Goal: Task Accomplishment & Management: Manage account settings

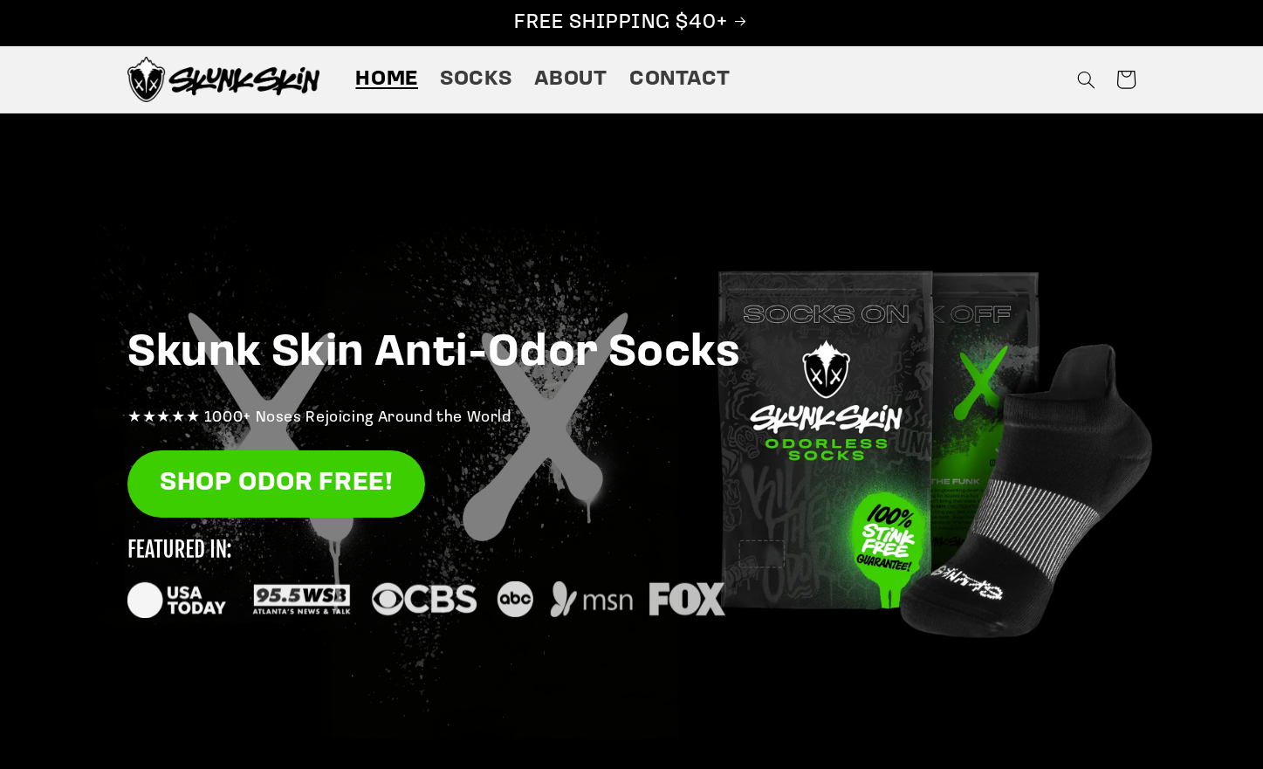
click at [1134, 79] on icon at bounding box center [1126, 79] width 43 height 43
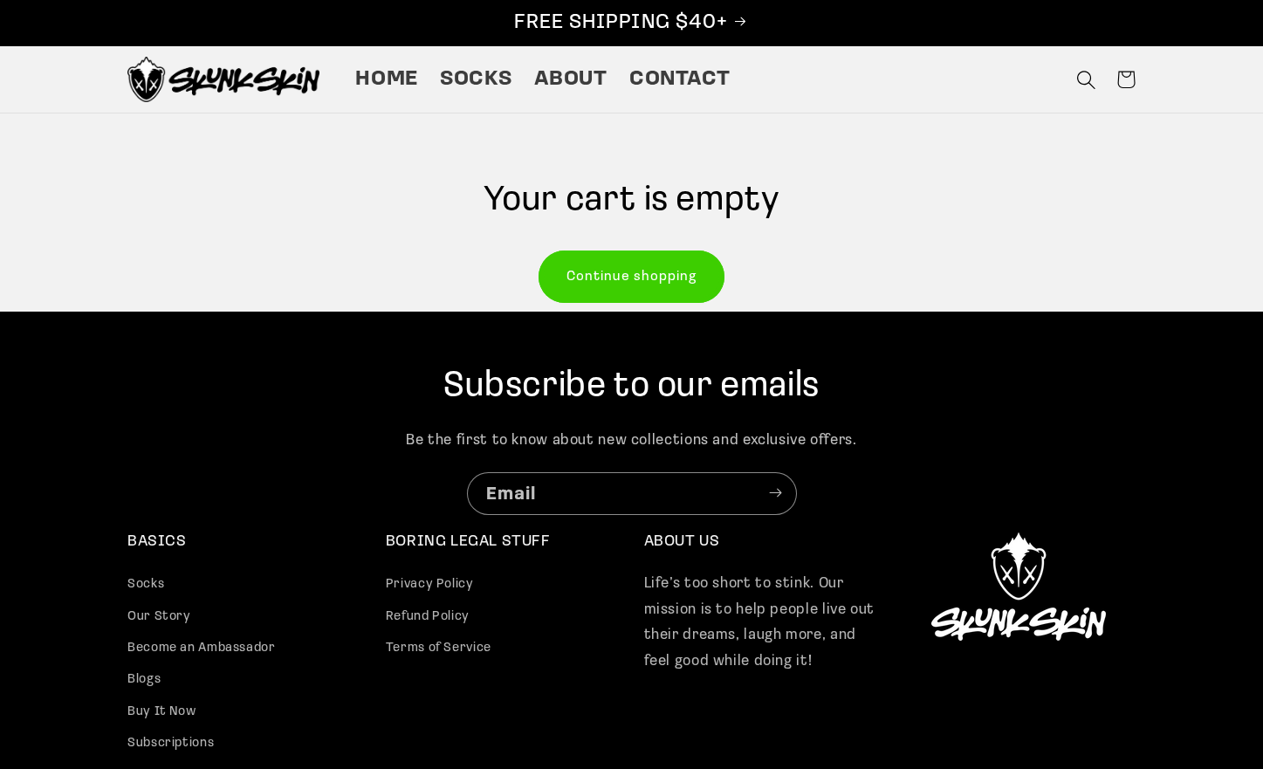
click at [1082, 74] on icon "Search" at bounding box center [1085, 79] width 19 height 19
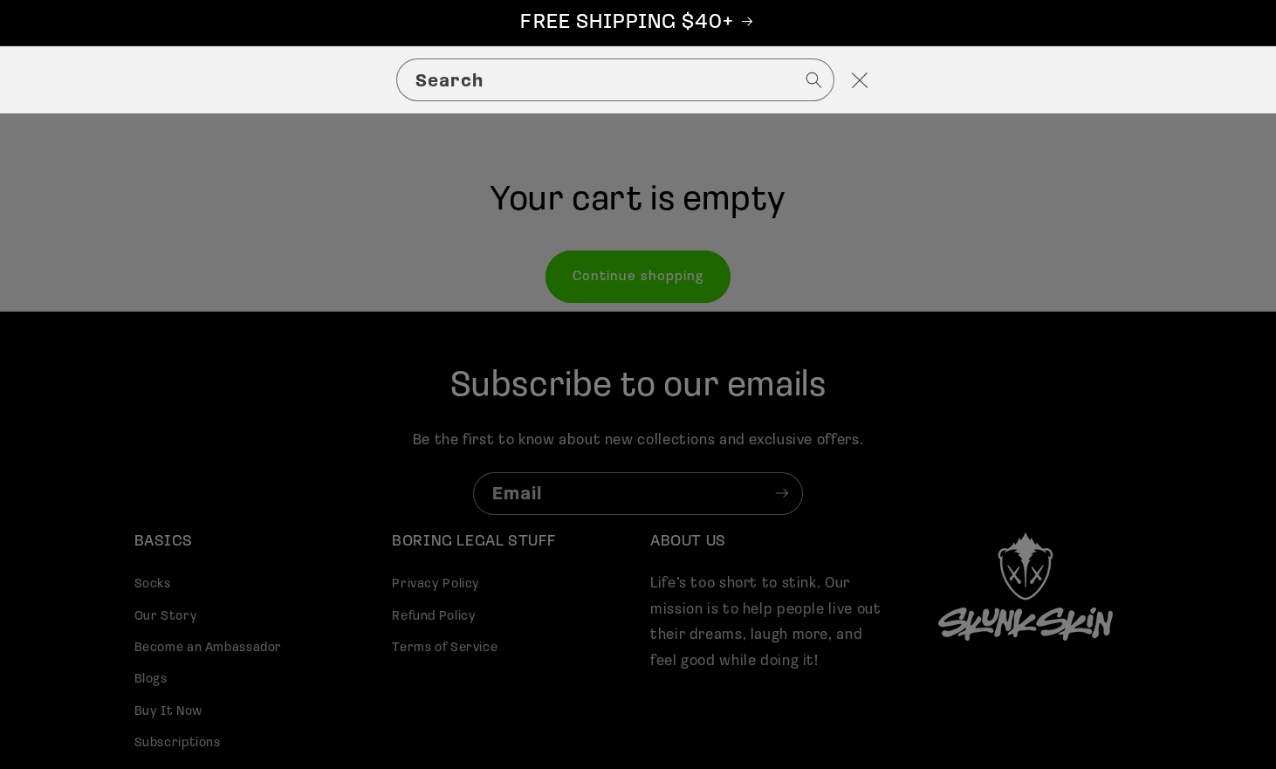
click at [867, 78] on icon "Close" at bounding box center [859, 80] width 17 height 17
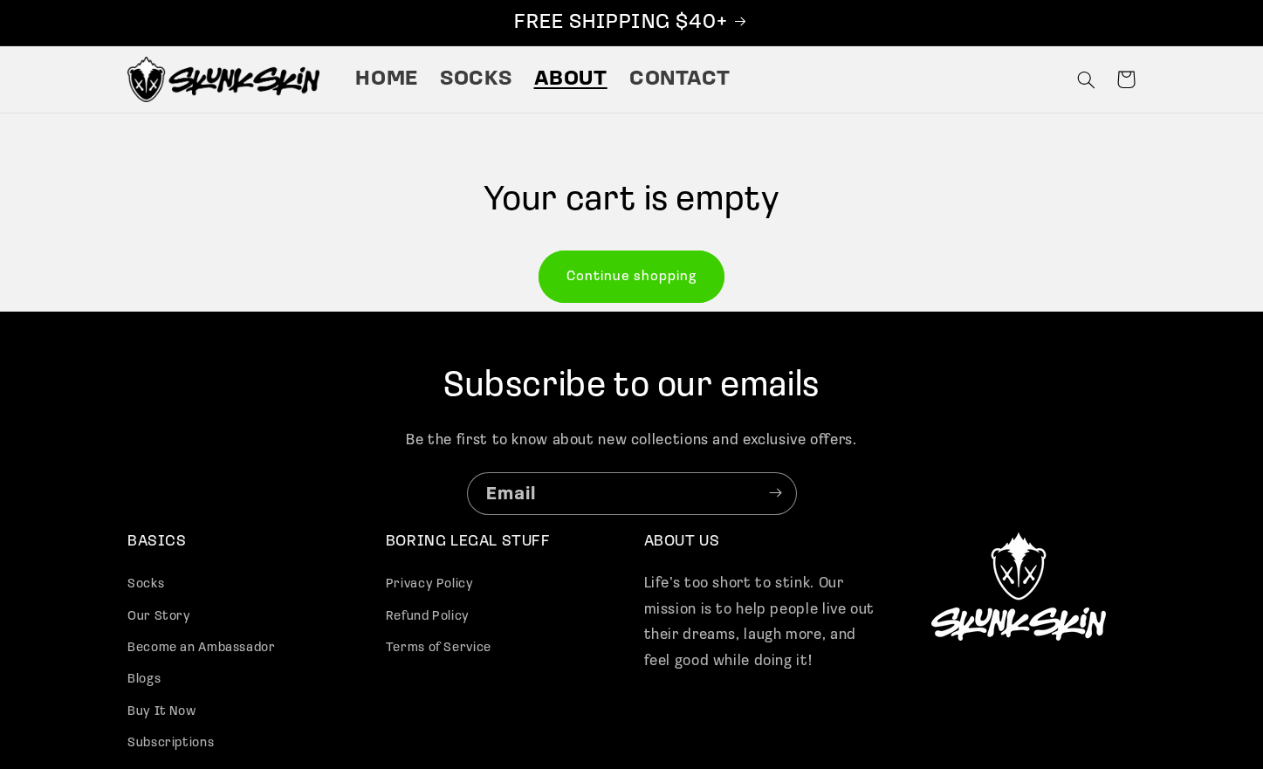
click at [539, 66] on span "About" at bounding box center [570, 79] width 73 height 27
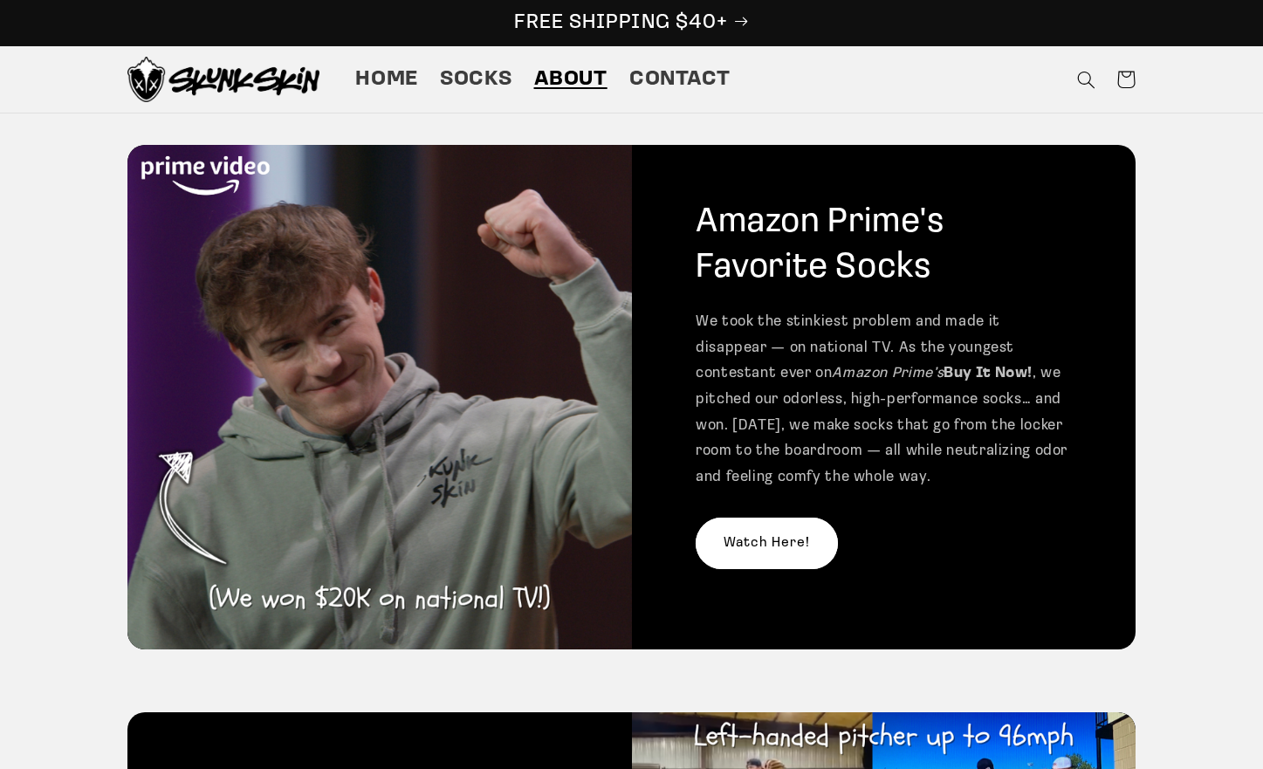
click at [1187, 20] on p "FREE SHIPPING $40+" at bounding box center [631, 23] width 1226 height 27
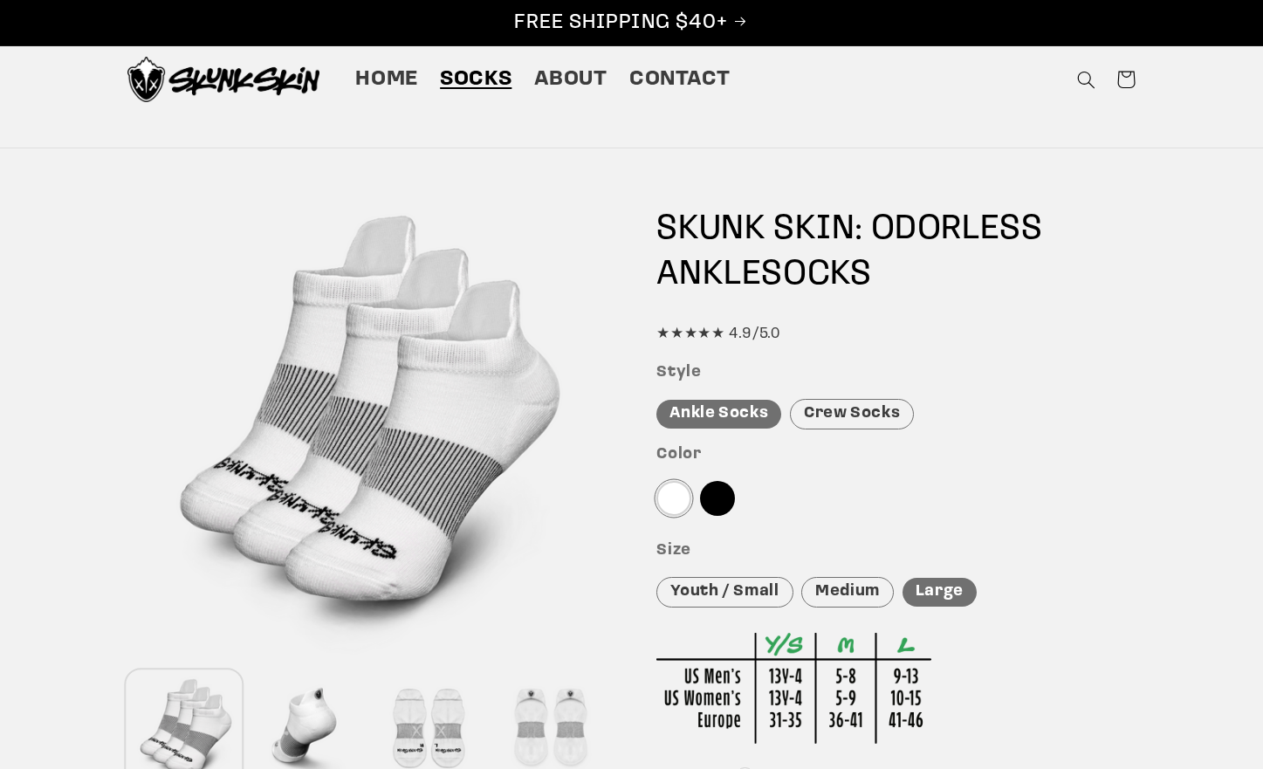
click at [154, 89] on img at bounding box center [223, 79] width 192 height 45
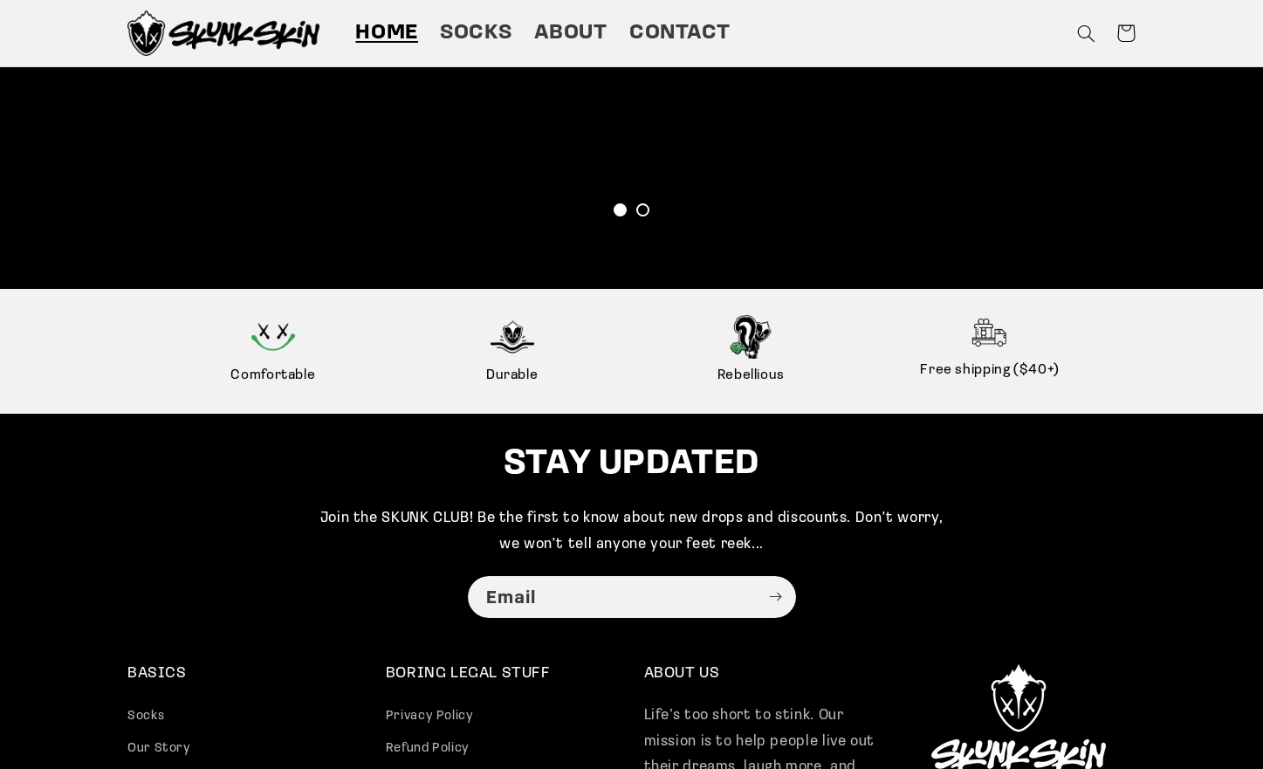
scroll to position [4336, 0]
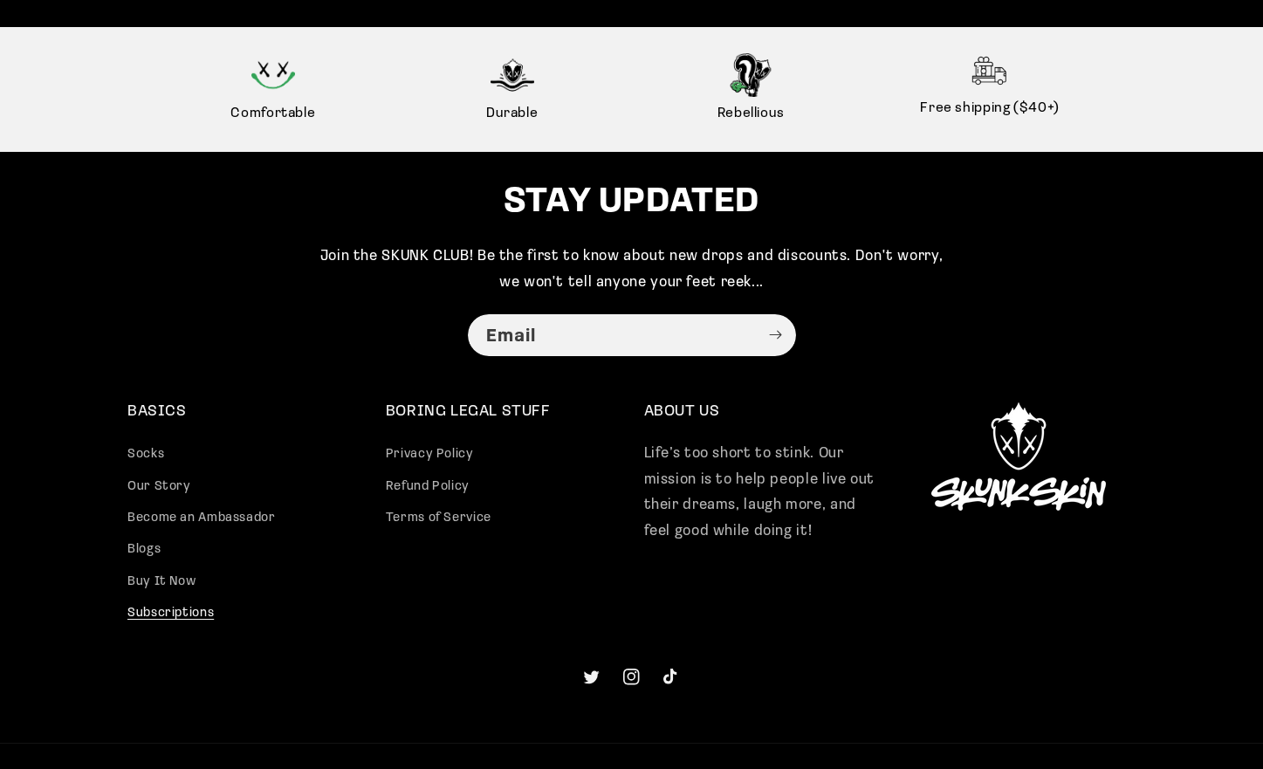
click at [173, 629] on link "Subscriptions" at bounding box center [170, 613] width 86 height 31
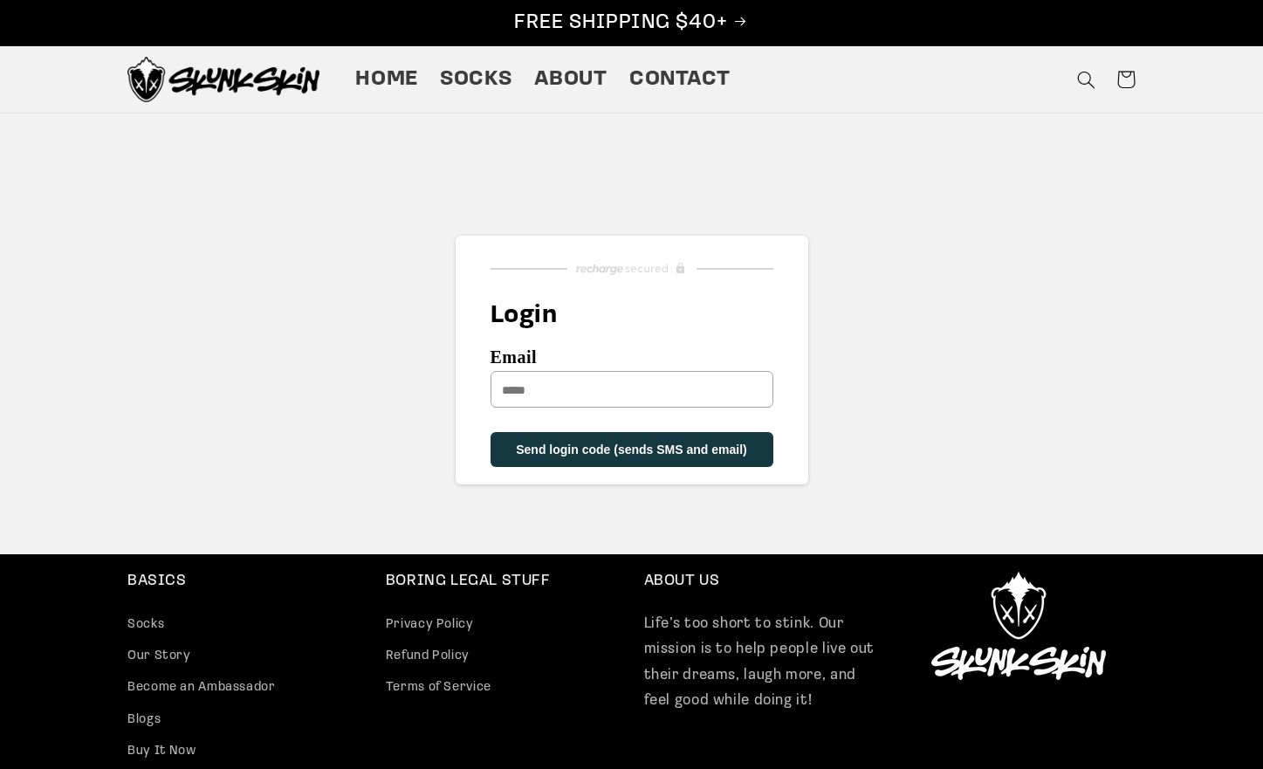
click at [534, 374] on input "Email" at bounding box center [632, 389] width 283 height 37
type input "**********"
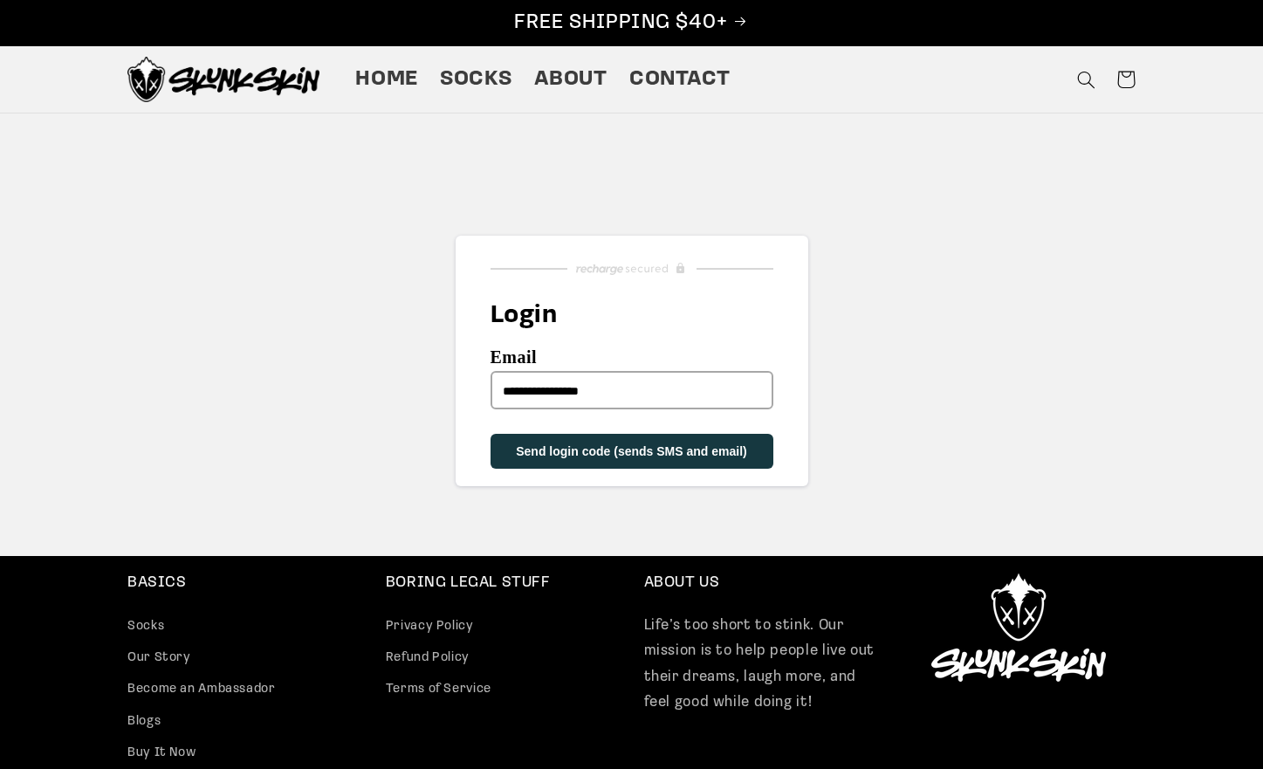
click at [663, 465] on button "Send login code (sends SMS and email)" at bounding box center [632, 451] width 283 height 35
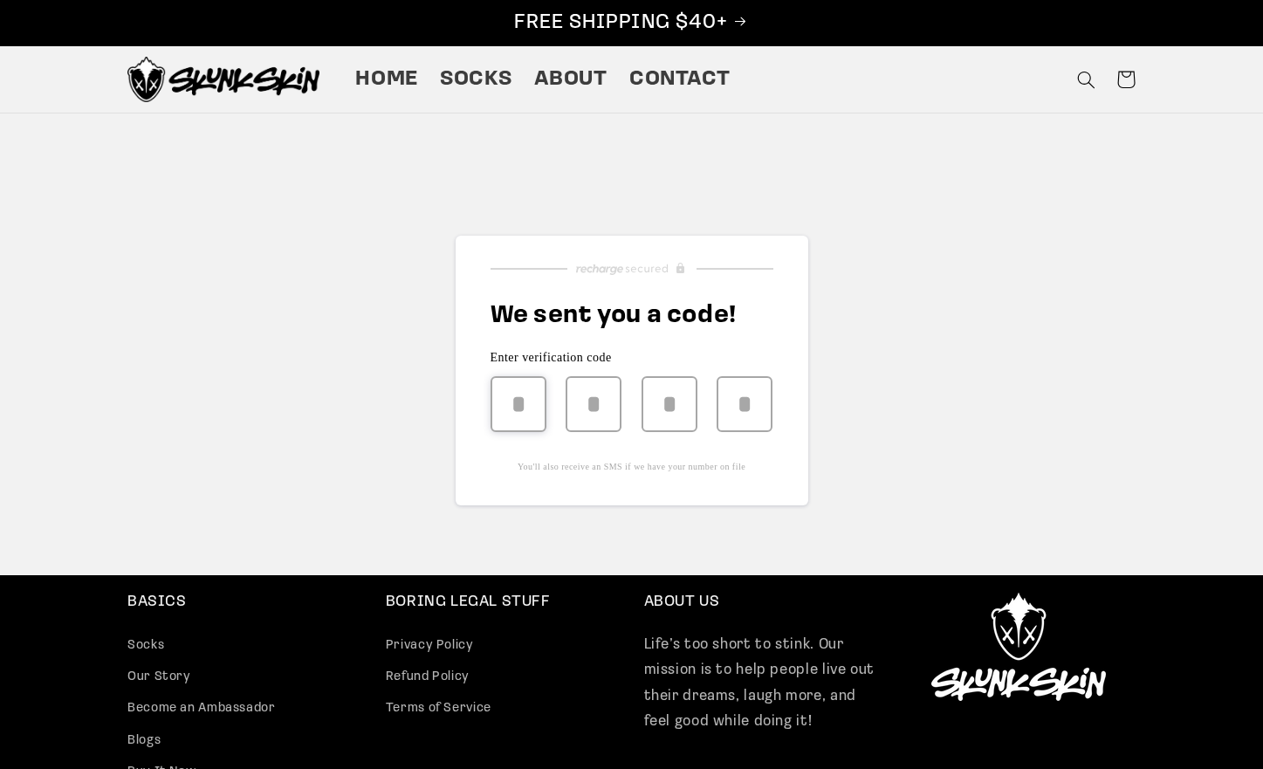
click at [521, 401] on input "text" at bounding box center [519, 404] width 56 height 56
type input "*"
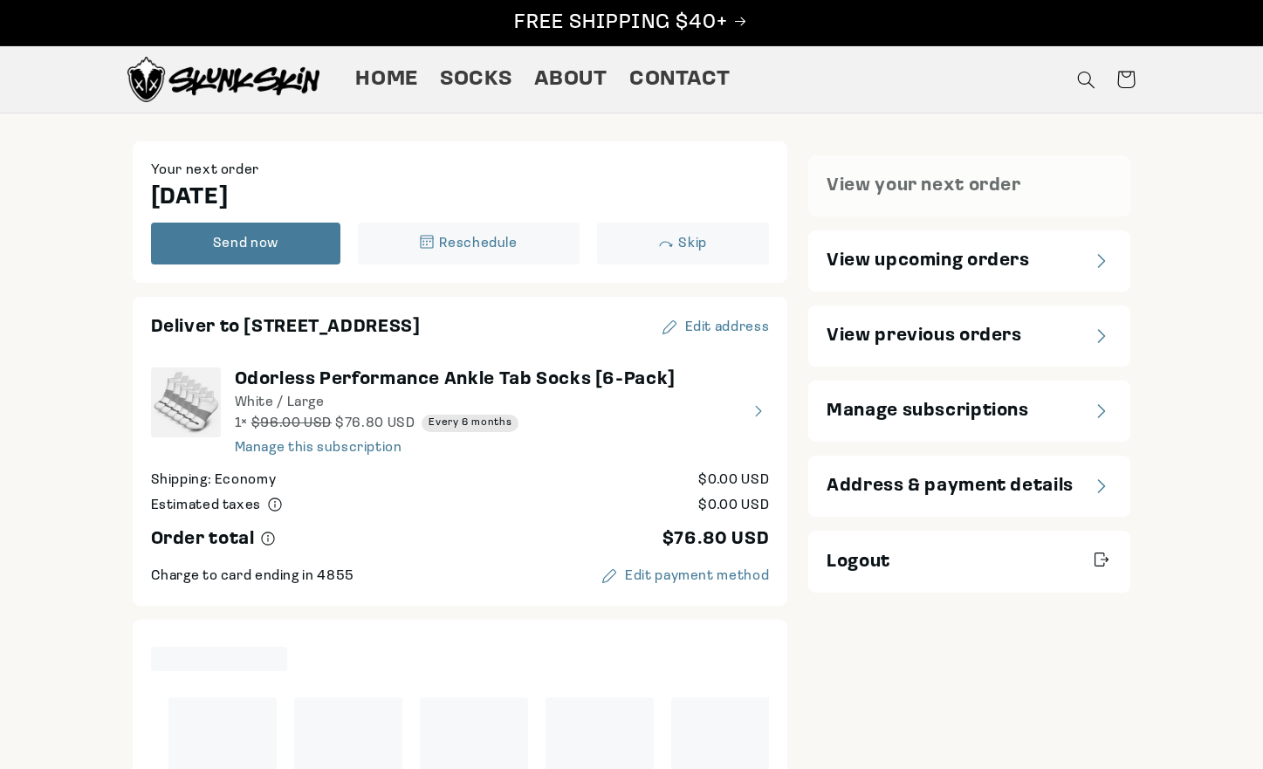
click at [909, 412] on span "Manage subscriptions" at bounding box center [928, 411] width 203 height 24
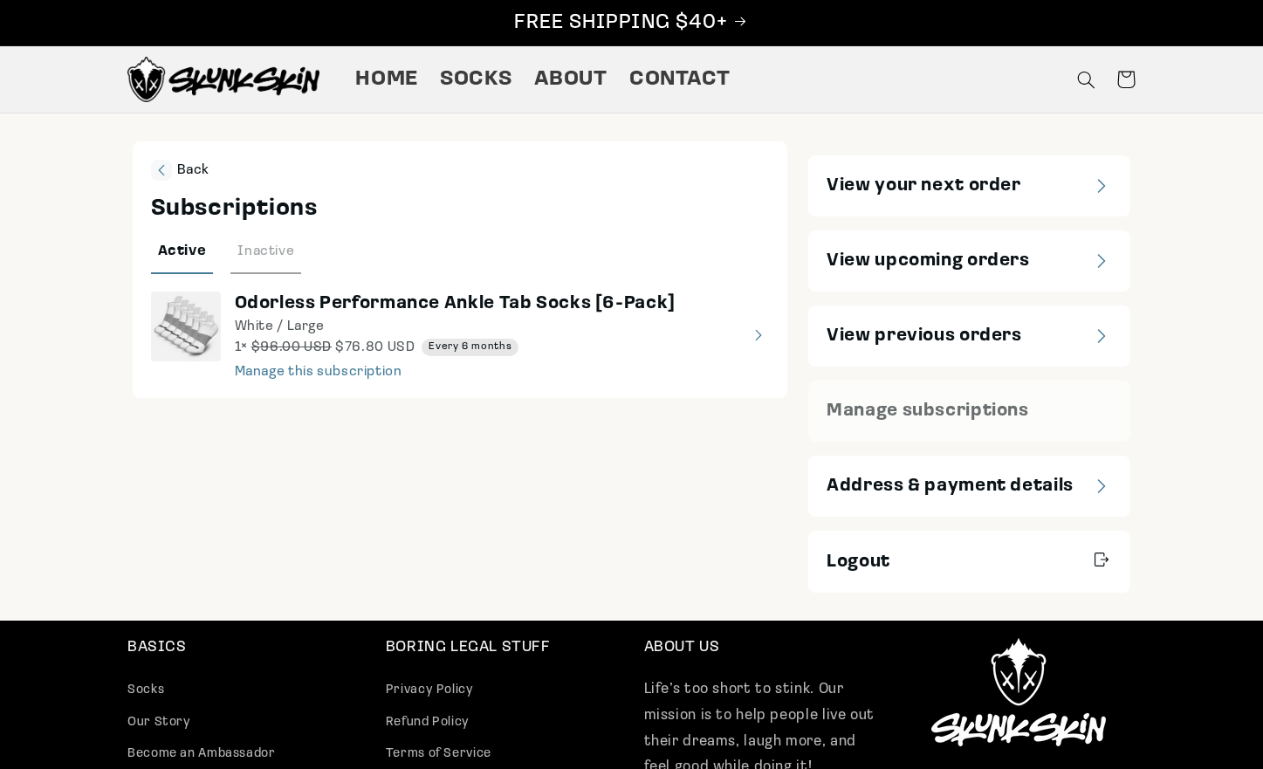
click at [336, 372] on months"] "view details about Odorless Performance Ankle Tab Socks [6-Pack] White / Large …" at bounding box center [460, 336] width 619 height 88
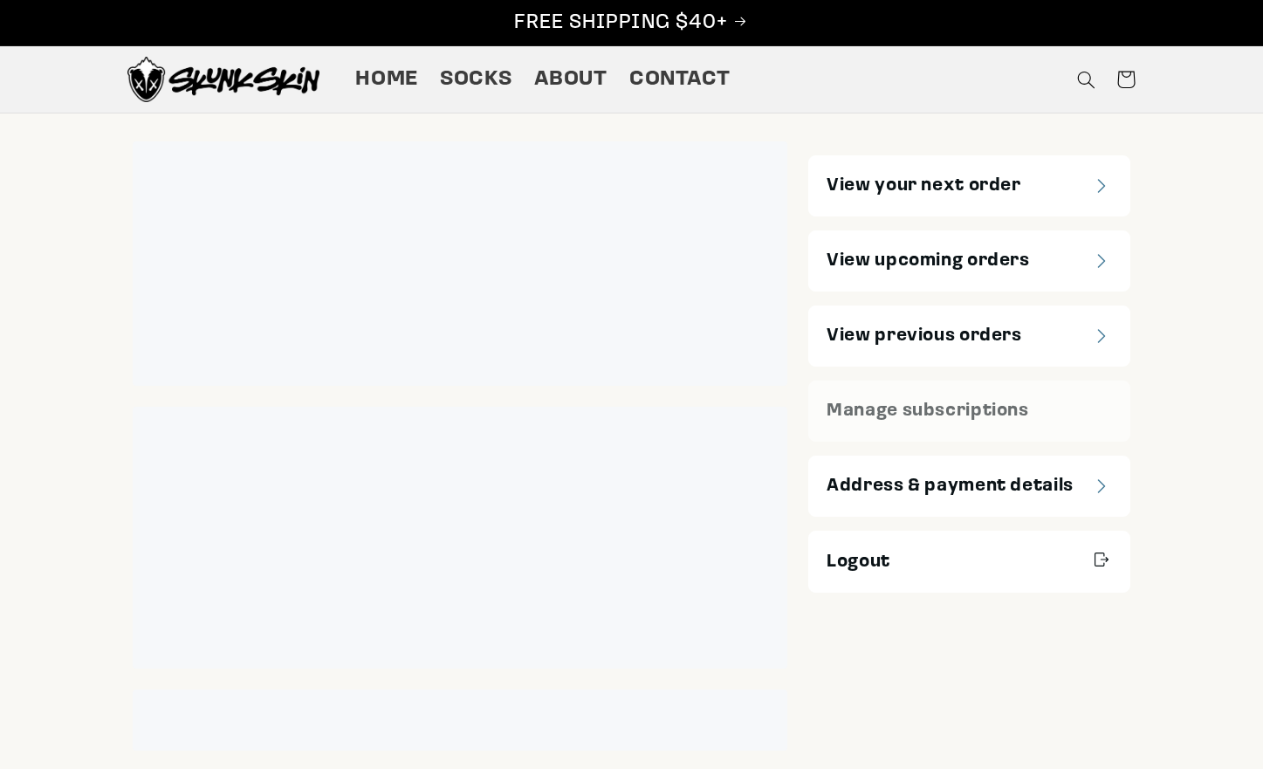
select select "*****"
select select "********"
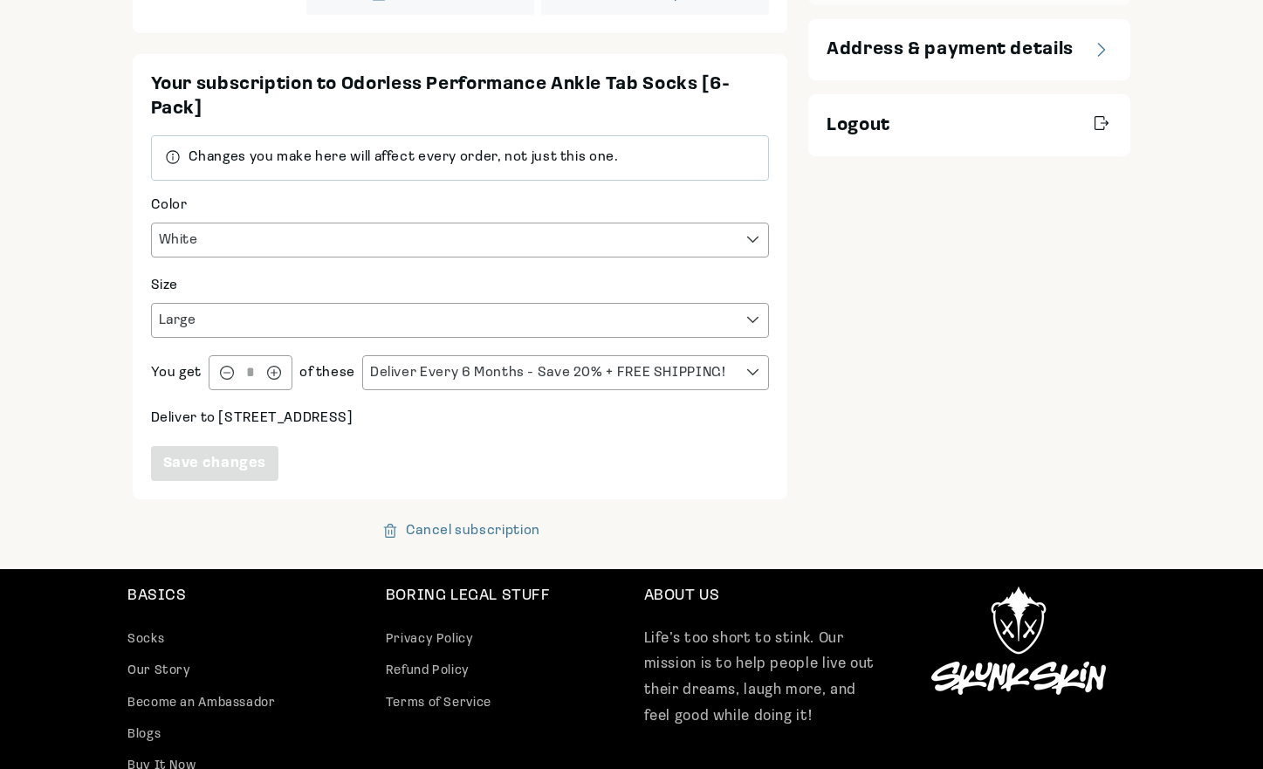
scroll to position [524, 0]
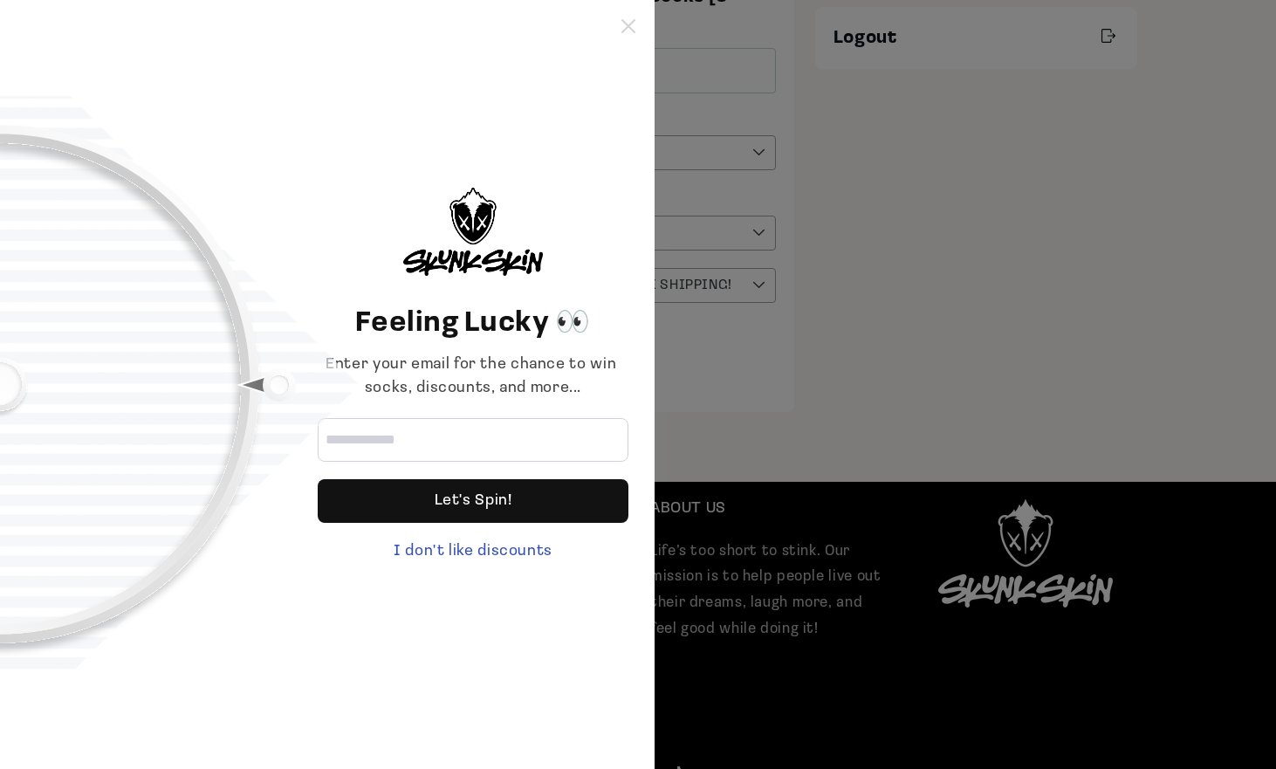
click at [634, 32] on icon at bounding box center [628, 26] width 14 height 14
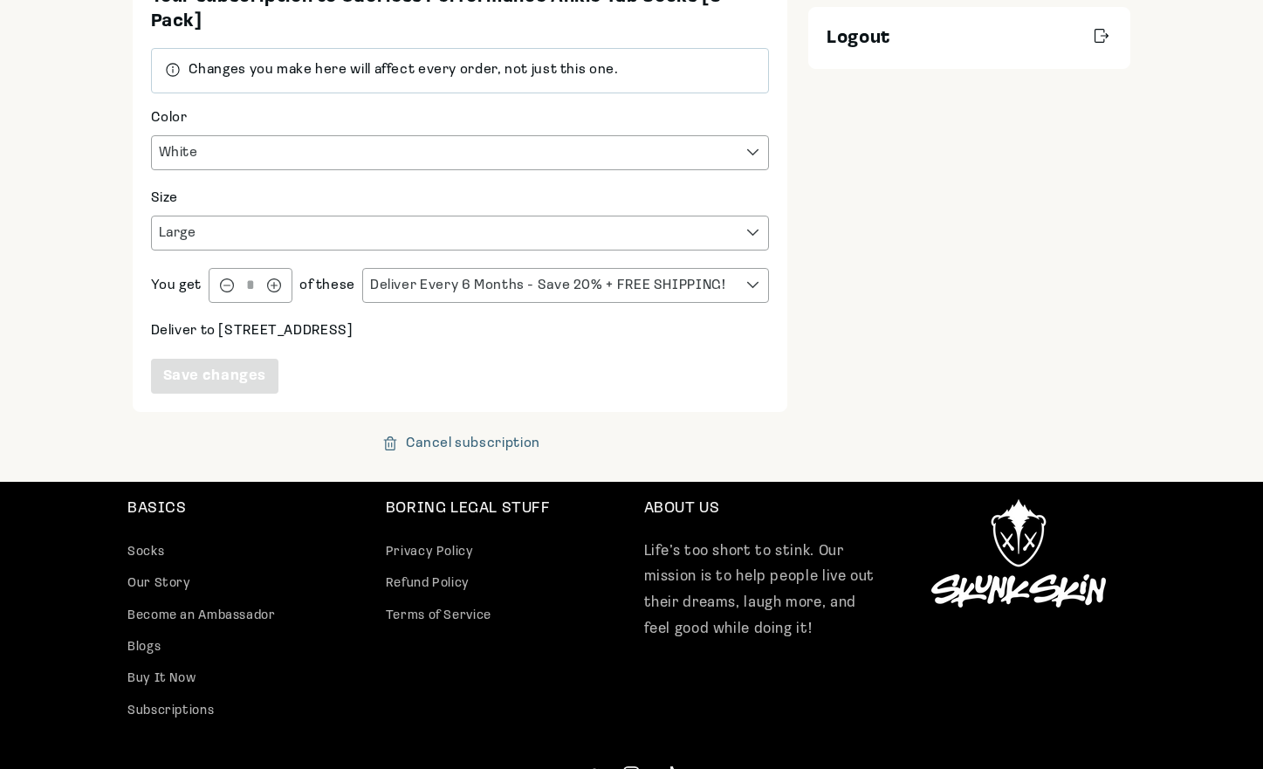
click at [475, 439] on div "Cancel subscription" at bounding box center [473, 443] width 134 height 14
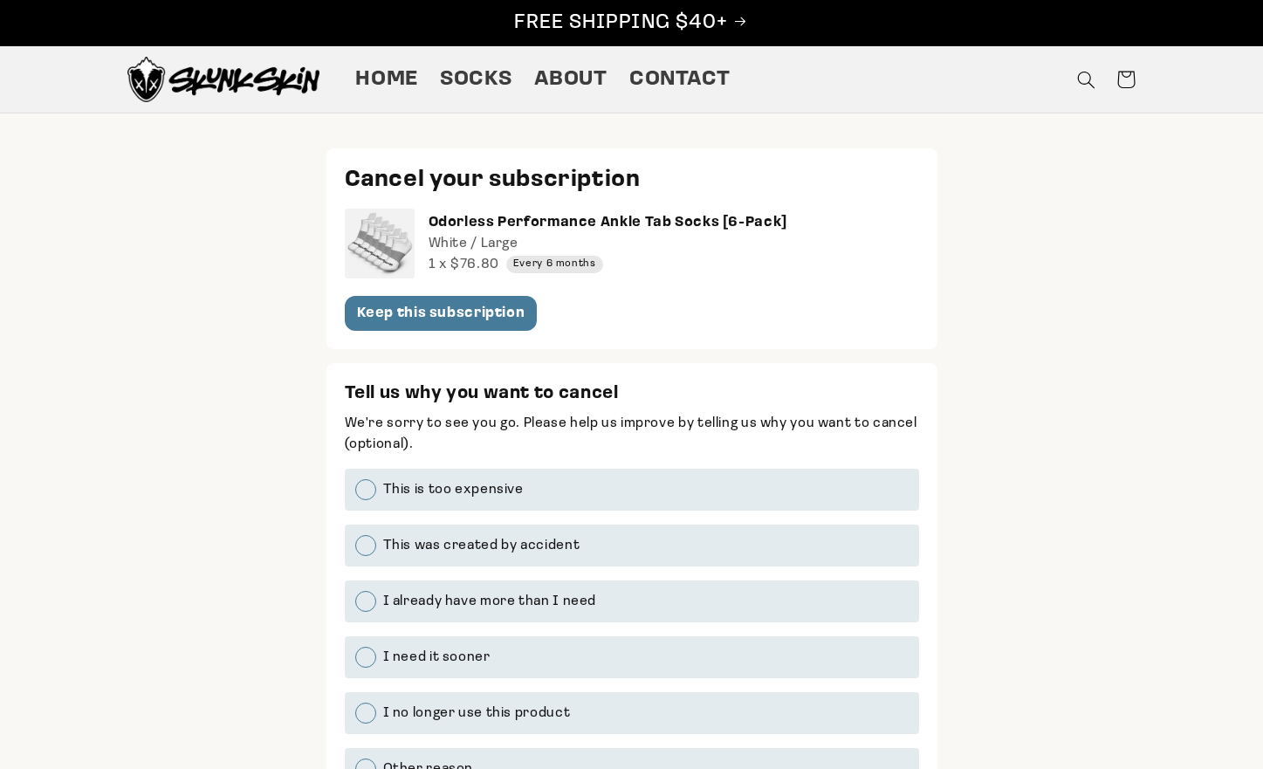
scroll to position [349, 0]
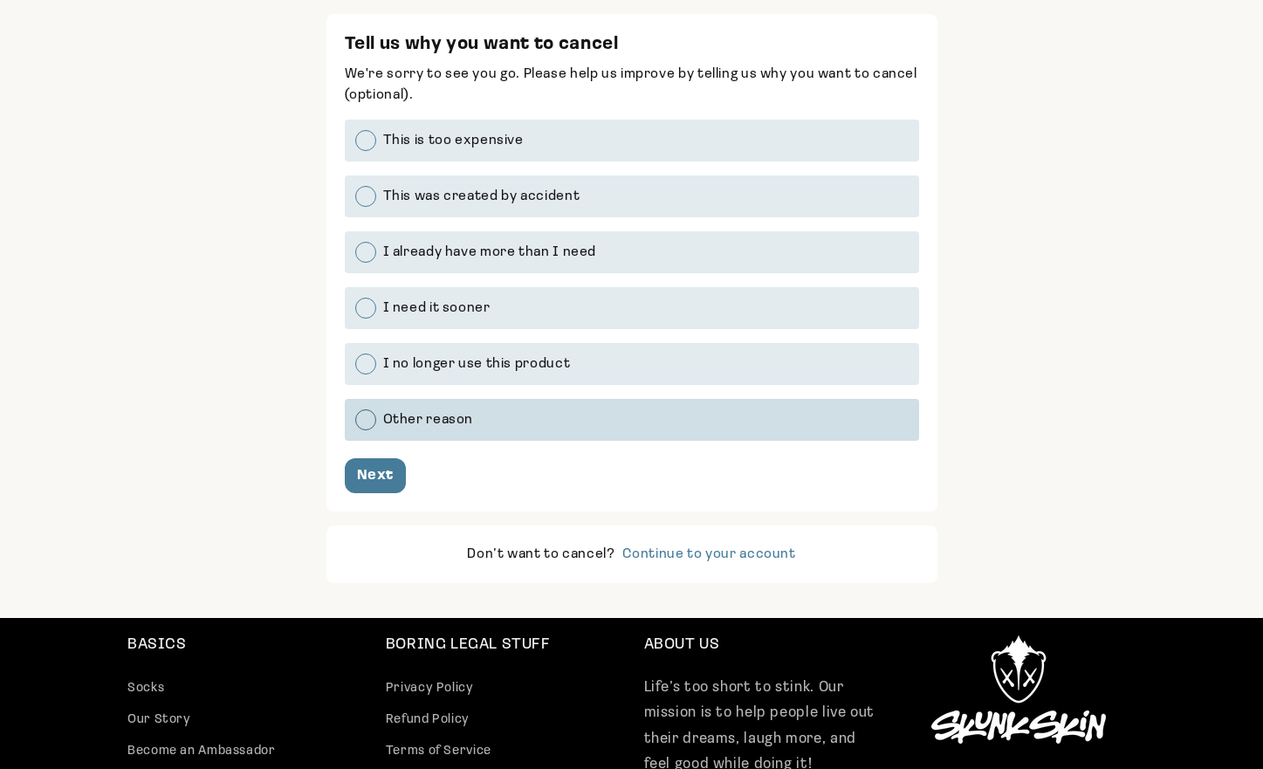
click at [365, 418] on div at bounding box center [365, 419] width 21 height 21
click at [374, 477] on div "Next" at bounding box center [376, 476] width 38 height 14
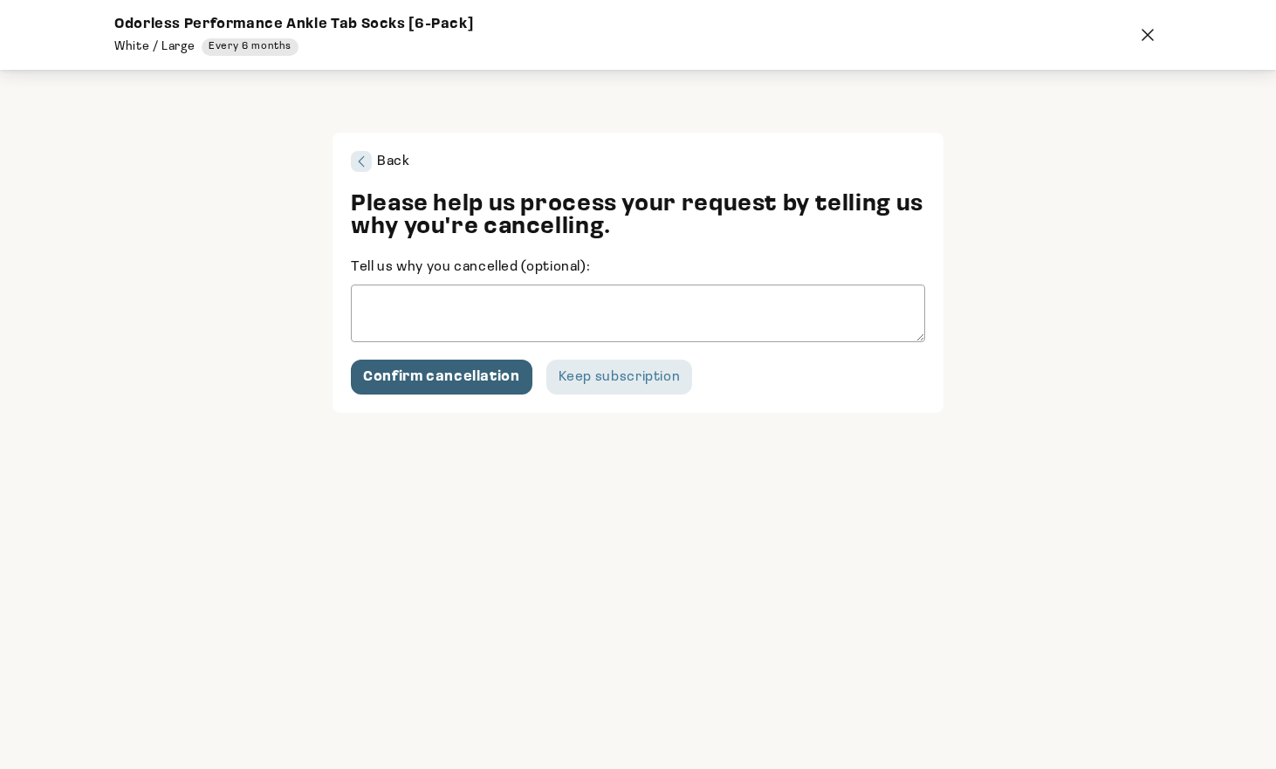
click at [450, 387] on button "Confirm cancellation" at bounding box center [442, 377] width 182 height 35
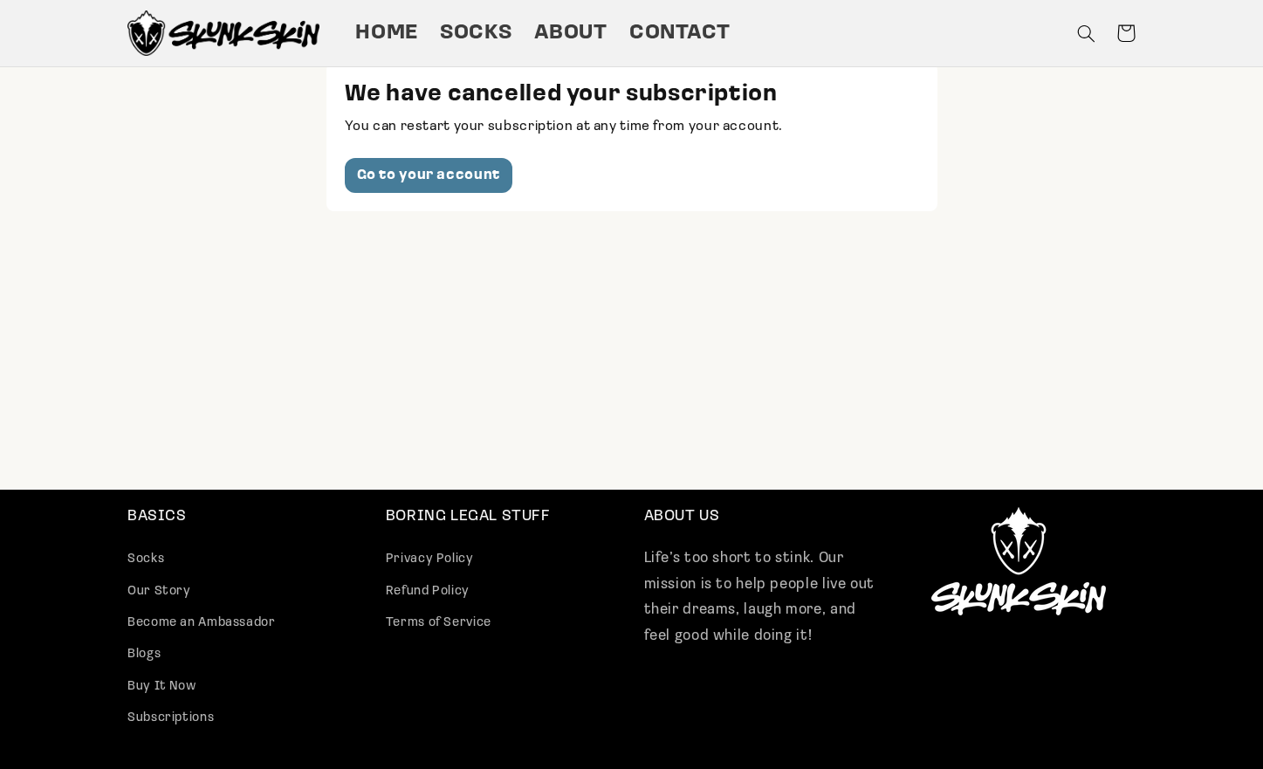
scroll to position [0, 0]
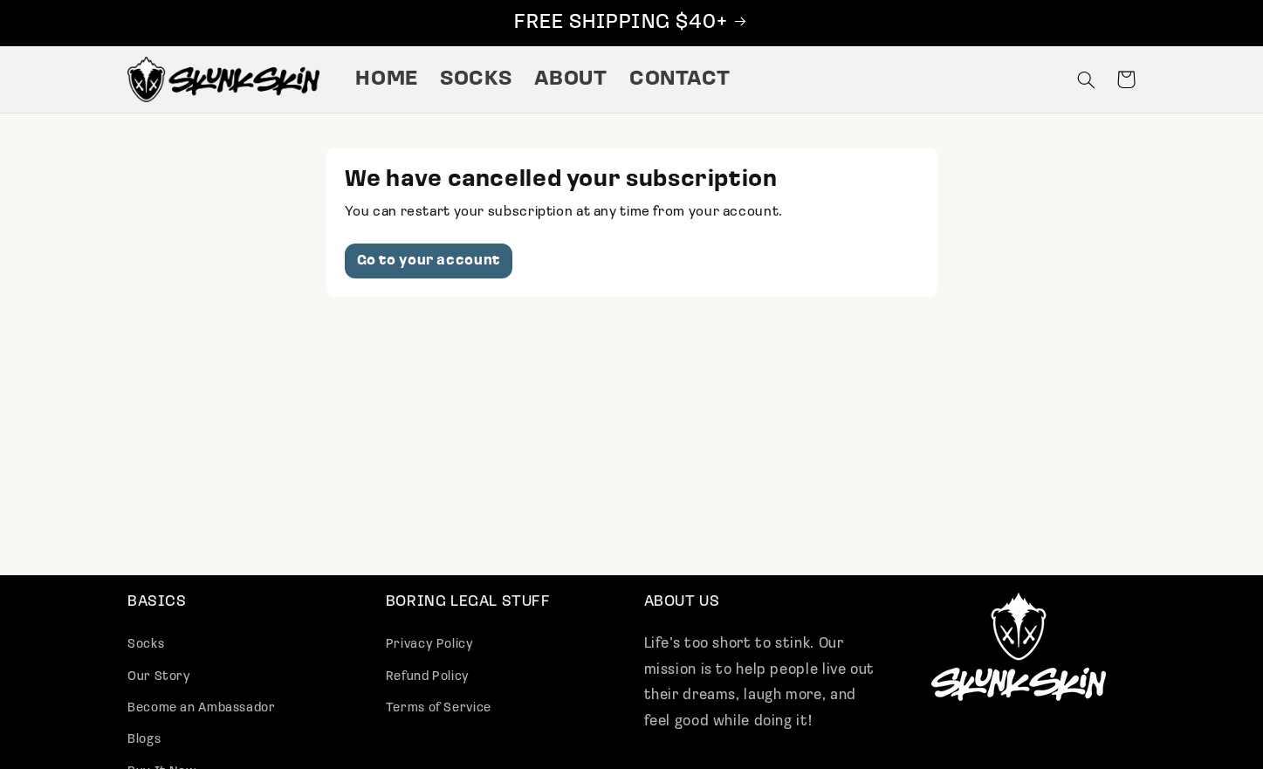
click at [487, 262] on div "Go to your account" at bounding box center [428, 261] width 143 height 14
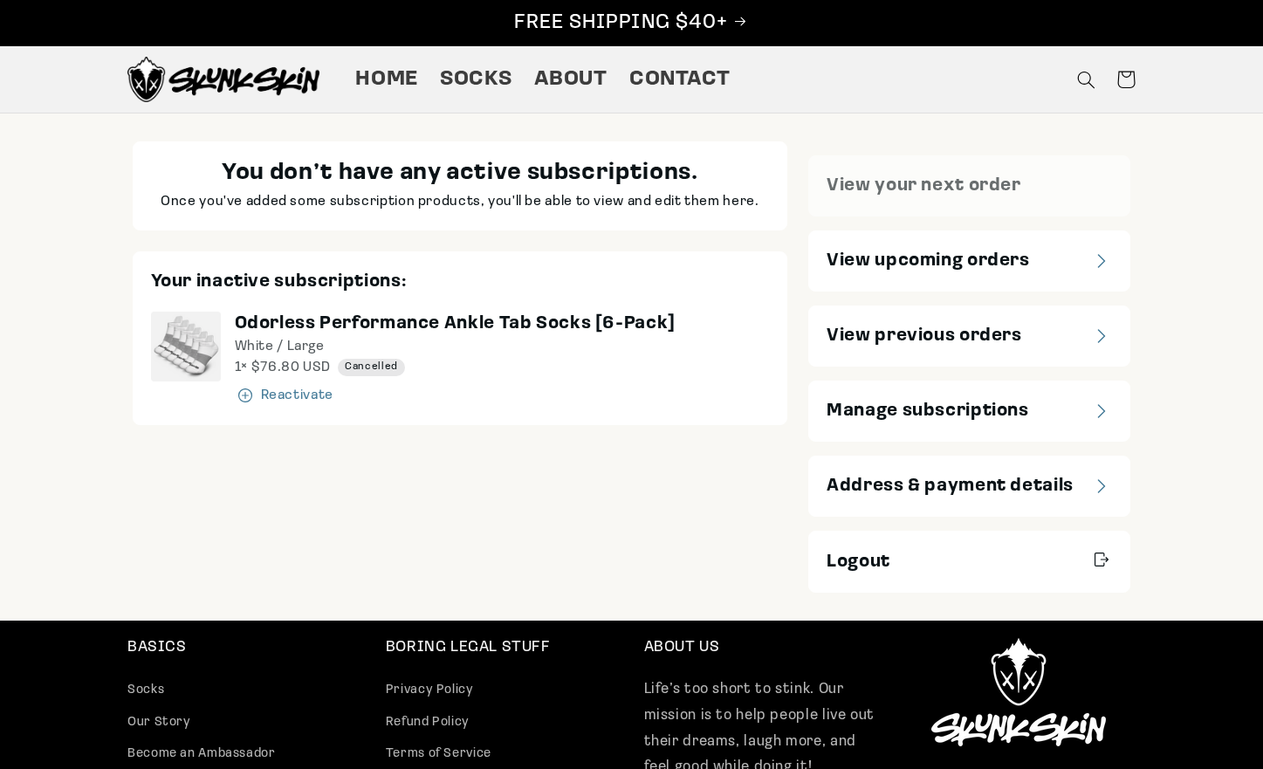
click at [965, 262] on span "View upcoming orders" at bounding box center [928, 261] width 203 height 24
